Goal: Information Seeking & Learning: Learn about a topic

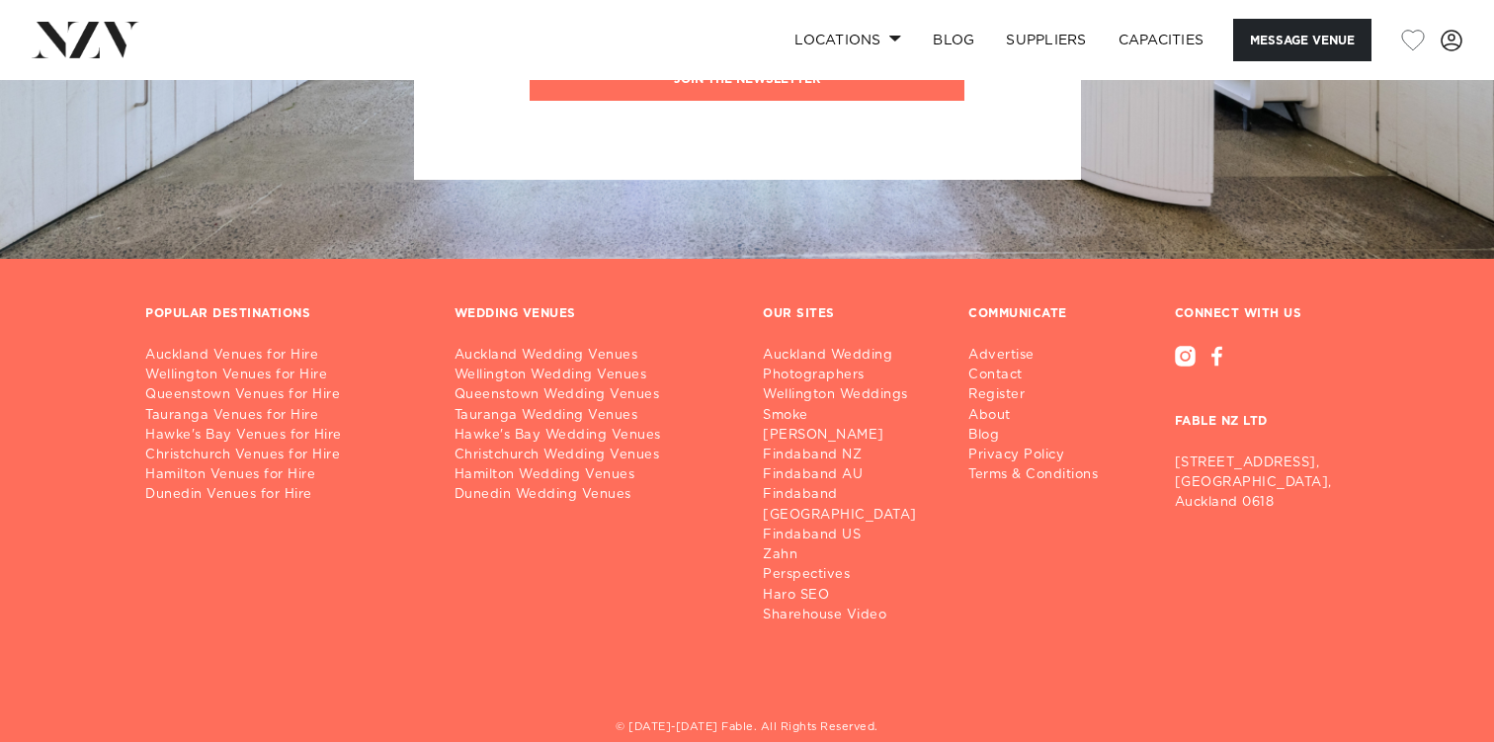
scroll to position [2885, 0]
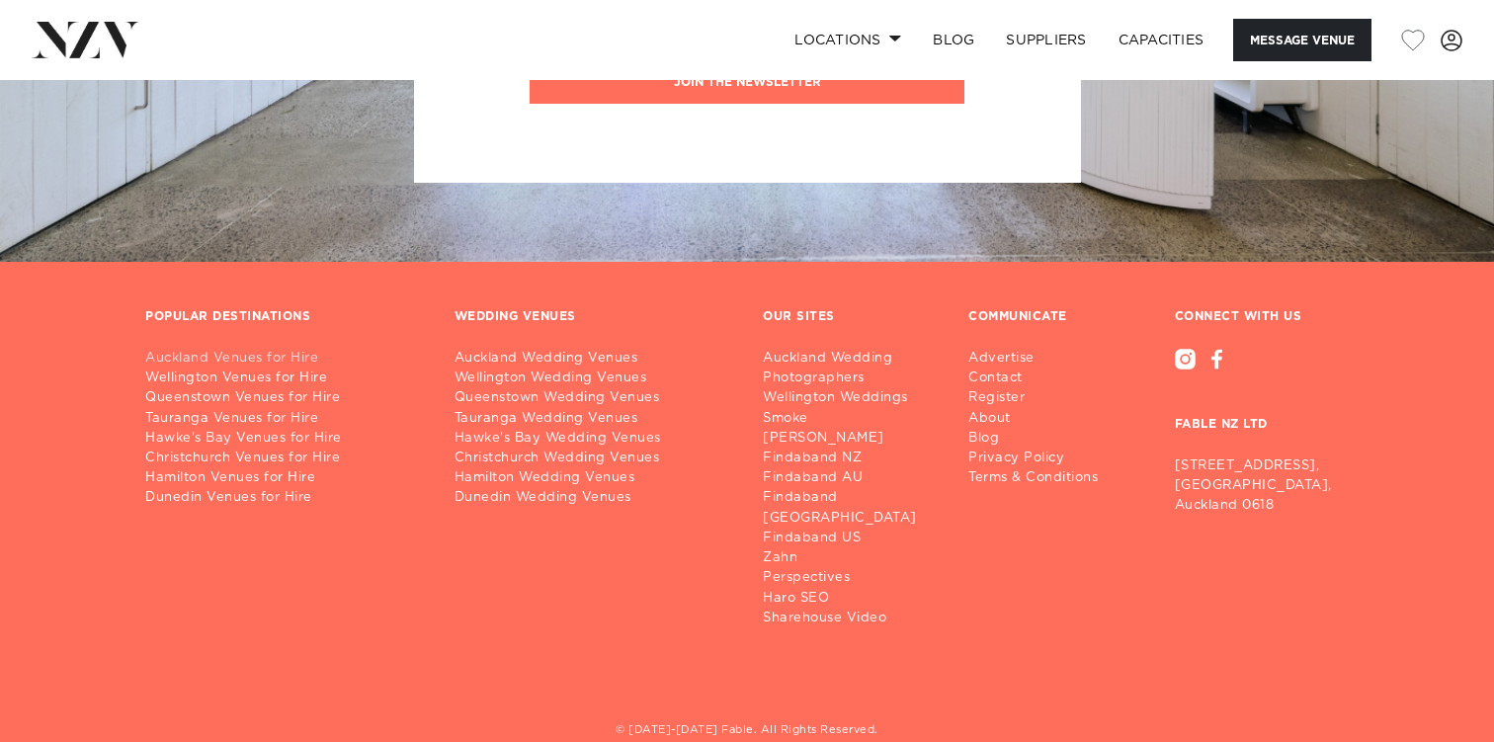
click at [313, 359] on link "Auckland Venues for Hire" at bounding box center [284, 359] width 278 height 20
click at [568, 356] on link "Auckland Wedding Venues" at bounding box center [594, 359] width 278 height 20
click at [570, 383] on link "Wellington Wedding Venues" at bounding box center [594, 379] width 278 height 20
click at [568, 400] on link "Queenstown Wedding Venues" at bounding box center [594, 398] width 278 height 20
click at [565, 423] on link "Tauranga Wedding Venues" at bounding box center [594, 419] width 278 height 20
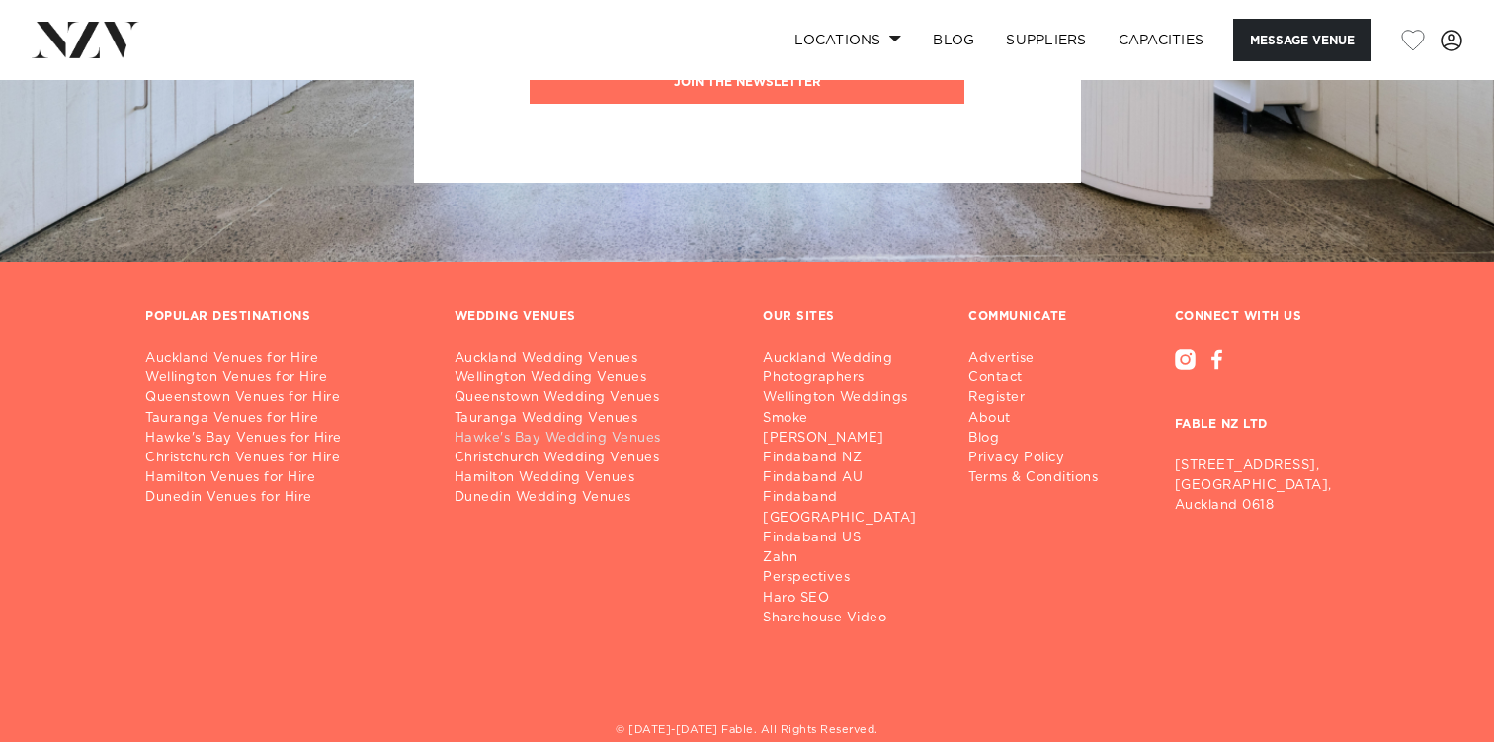
click at [565, 447] on link "Hawke's Bay Wedding Venues" at bounding box center [594, 439] width 278 height 20
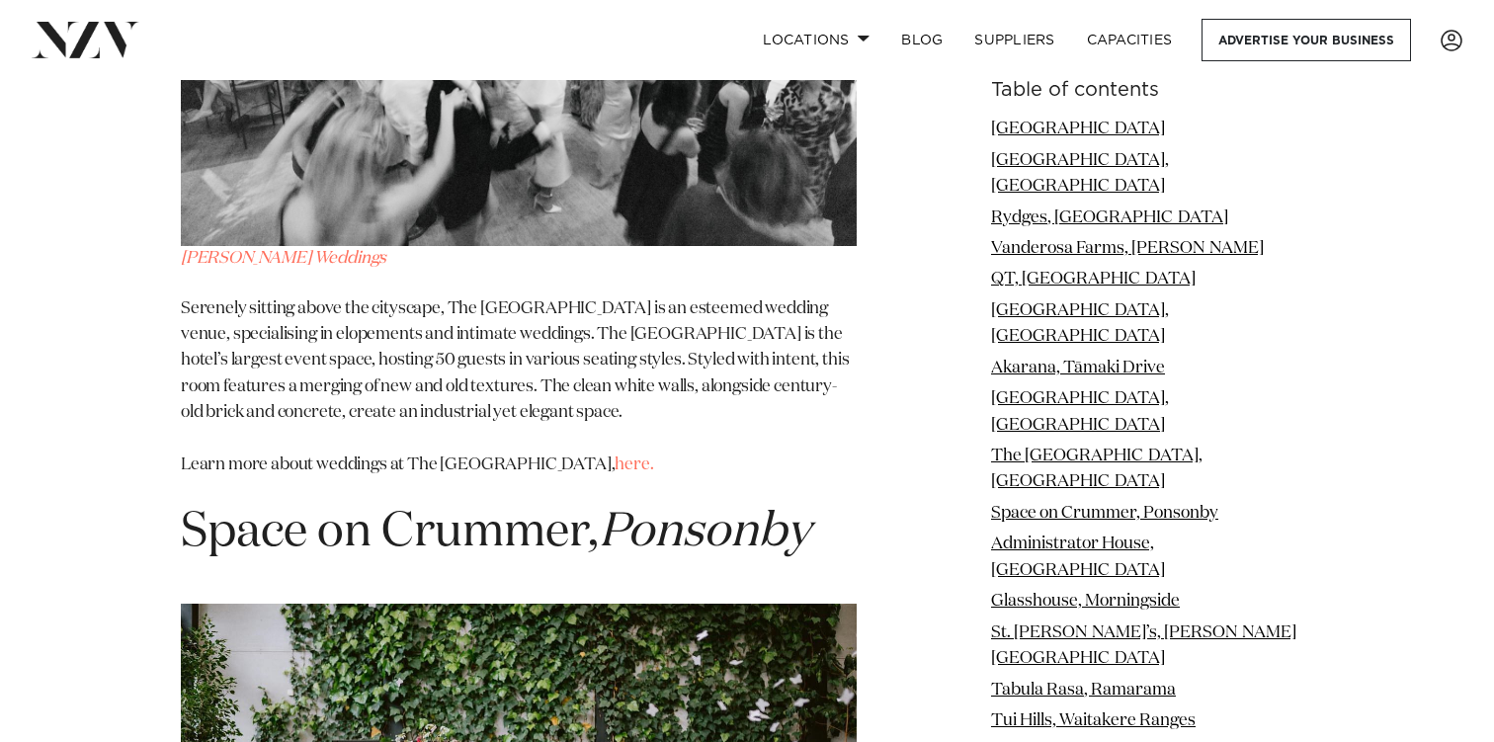
scroll to position [9240, 0]
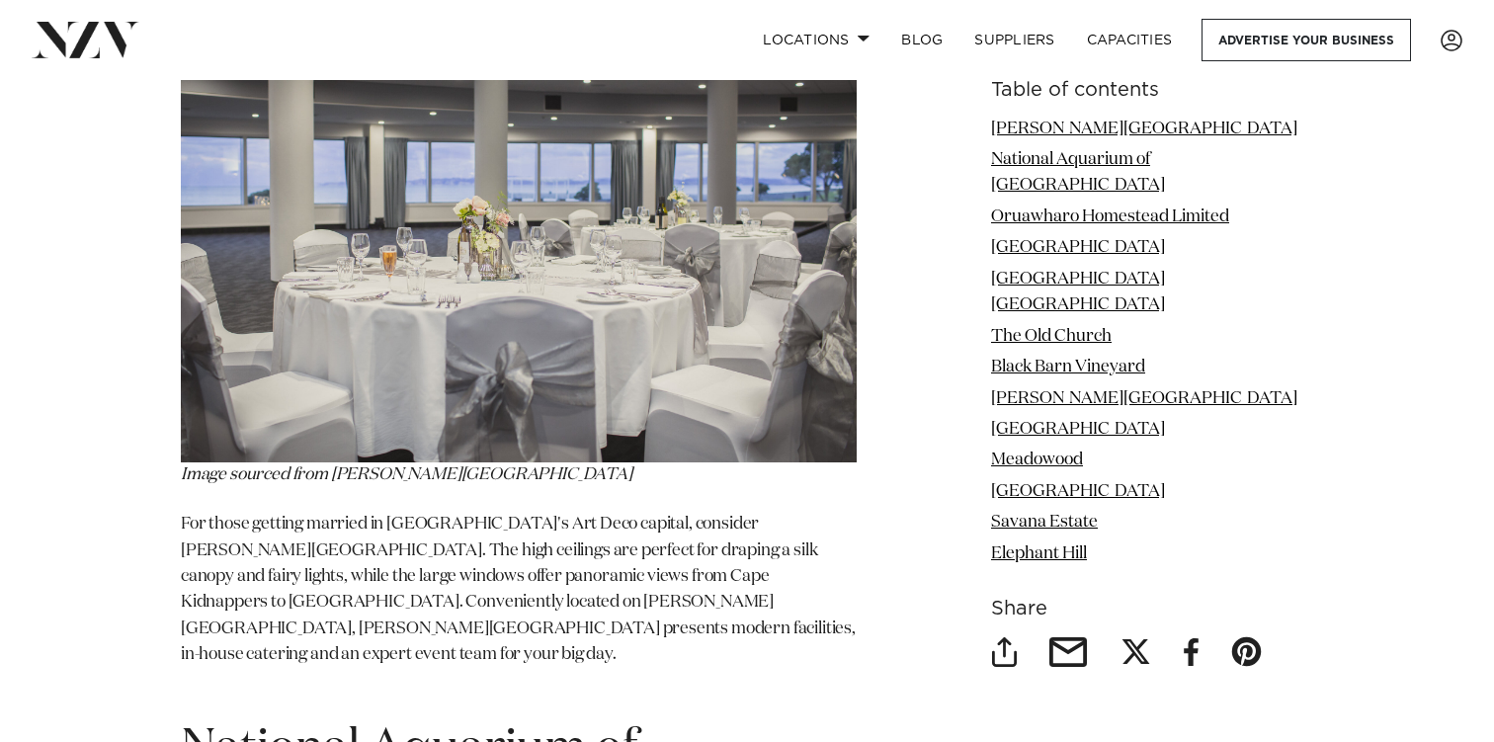
scroll to position [2790, 0]
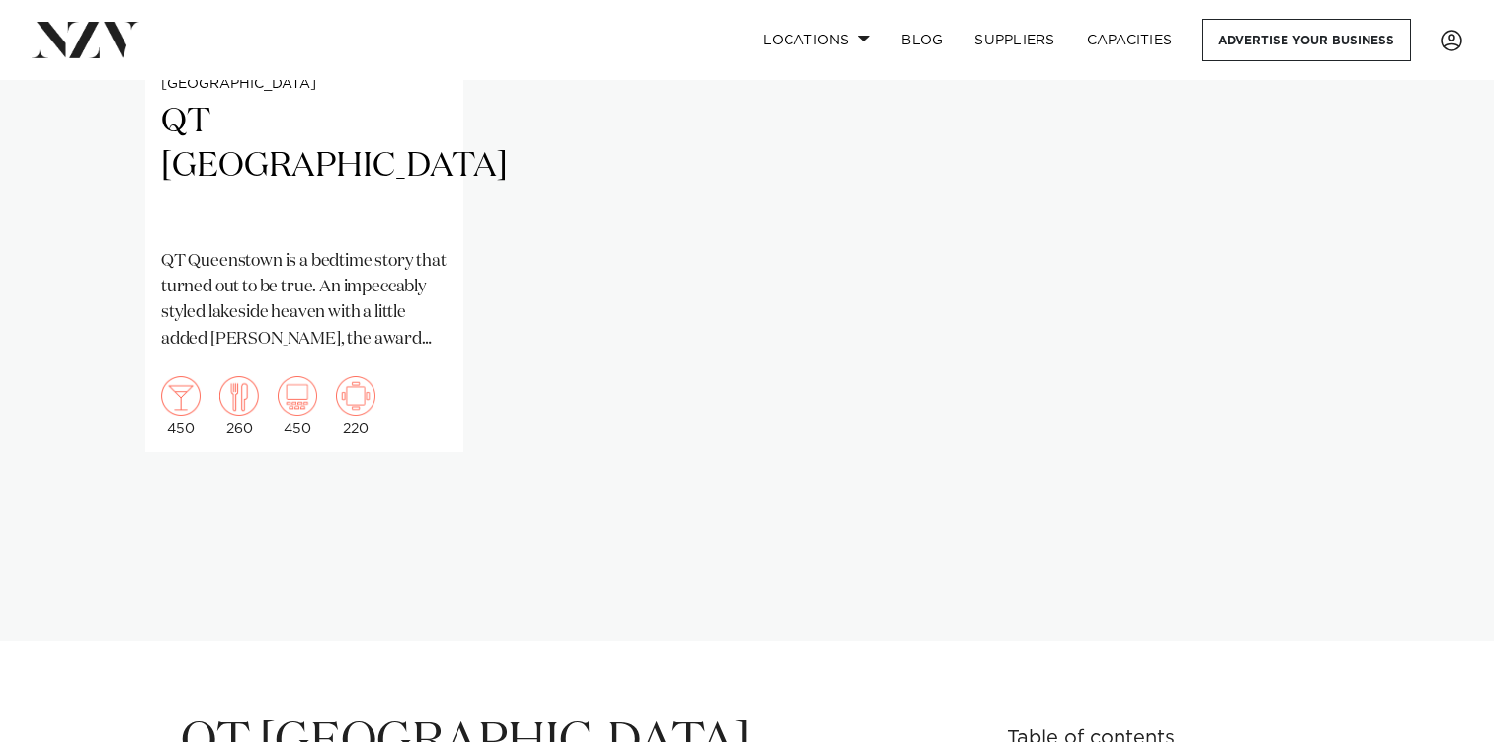
scroll to position [1872, 0]
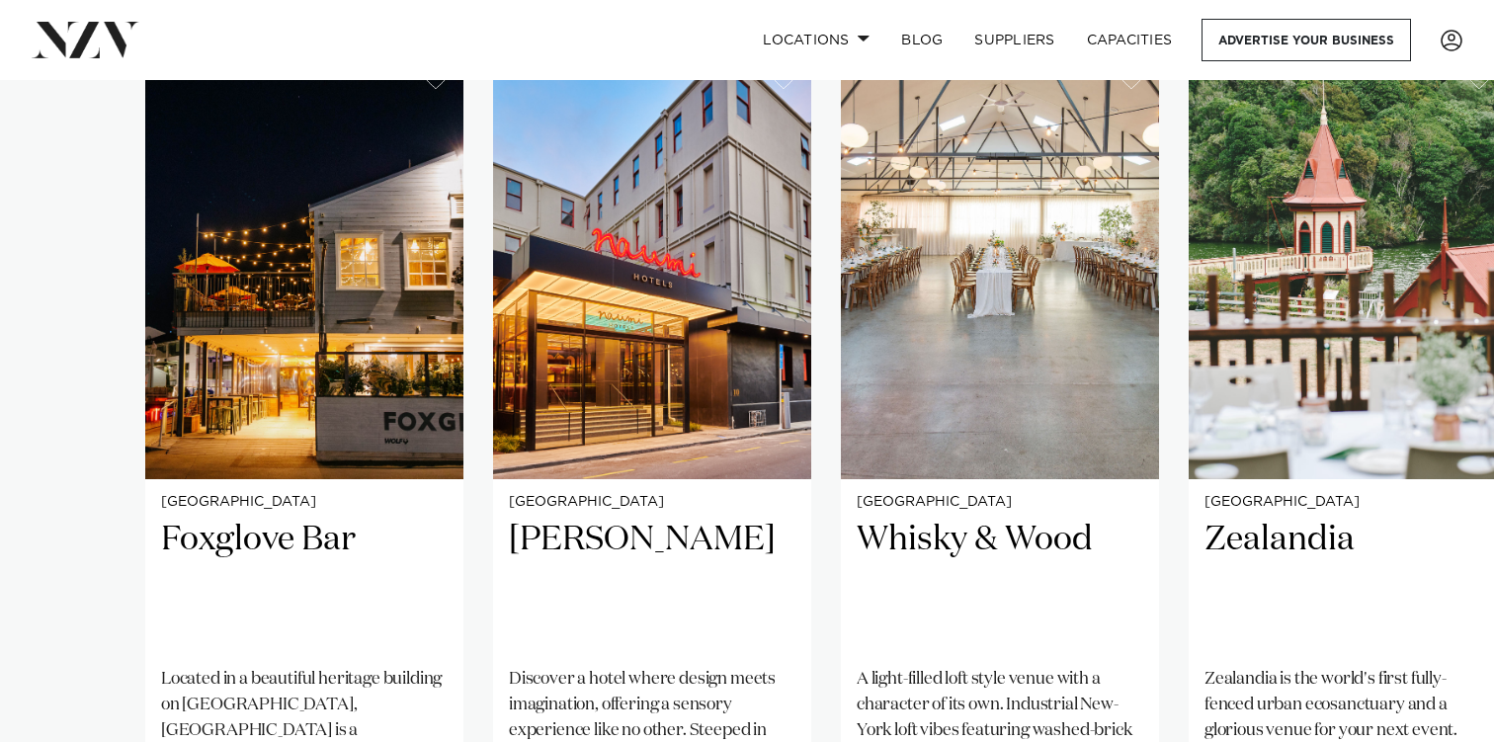
scroll to position [1471, 0]
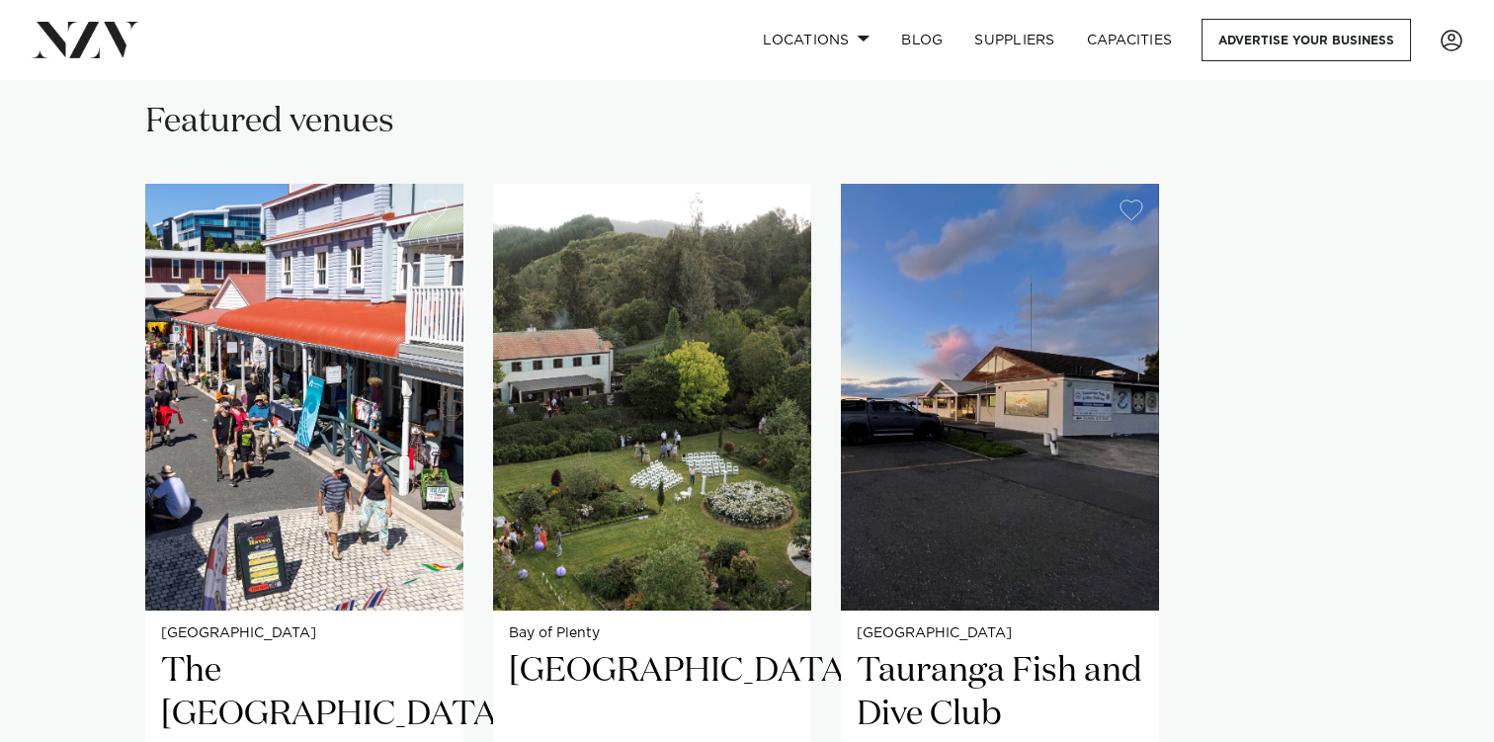
scroll to position [1302, 0]
